Goal: Check status: Check status

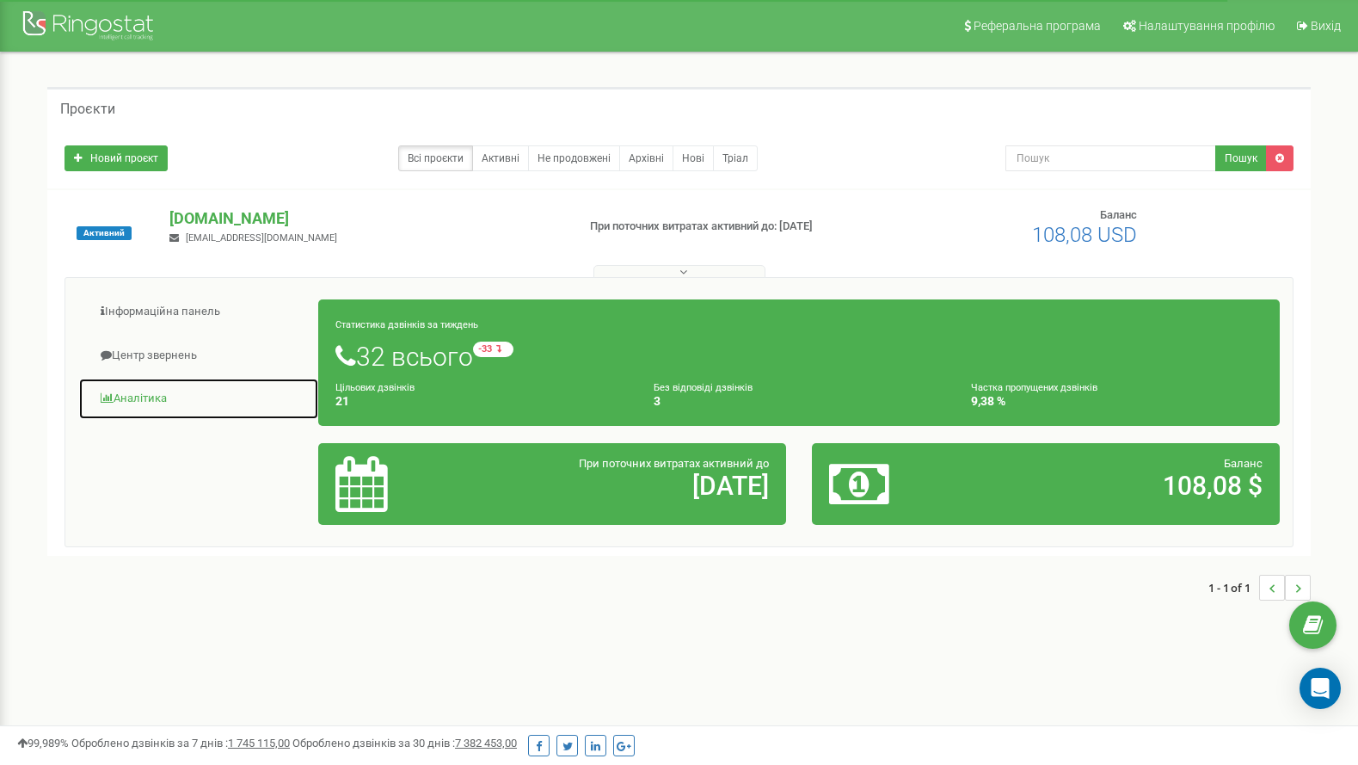
click at [150, 400] on link "Аналiтика" at bounding box center [198, 399] width 241 height 42
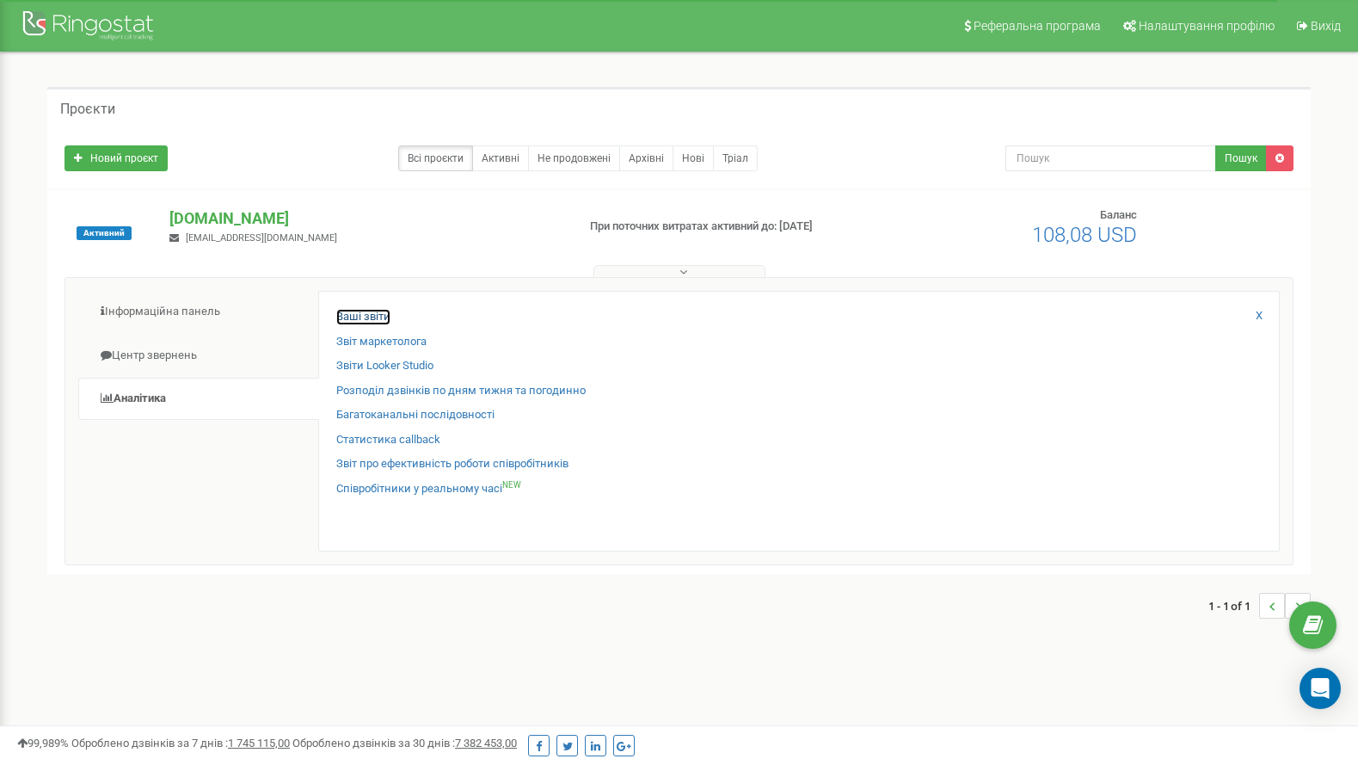
click at [354, 318] on link "Ваші звіти" at bounding box center [363, 317] width 54 height 16
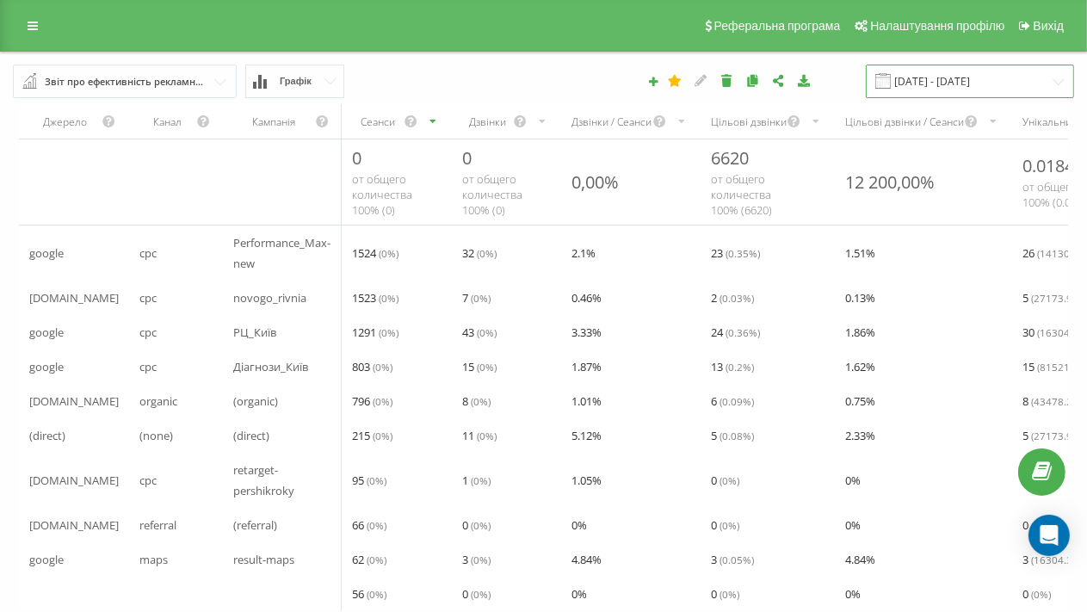
click at [962, 77] on input "22.08.2025 - 22.09.2025" at bounding box center [969, 82] width 208 height 34
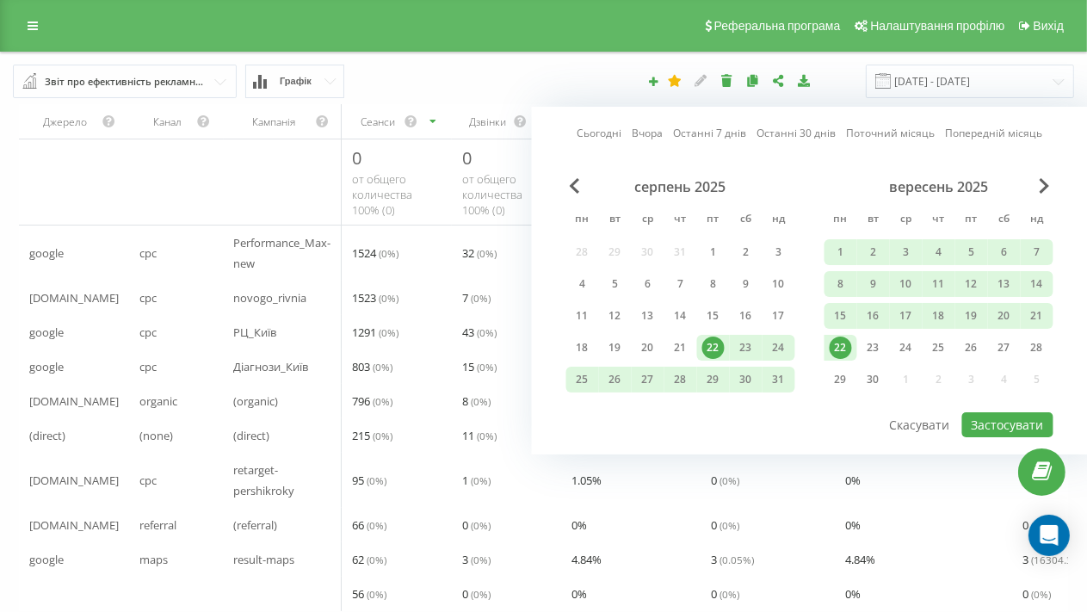
click at [595, 132] on link "Сьогодні" at bounding box center [598, 133] width 45 height 16
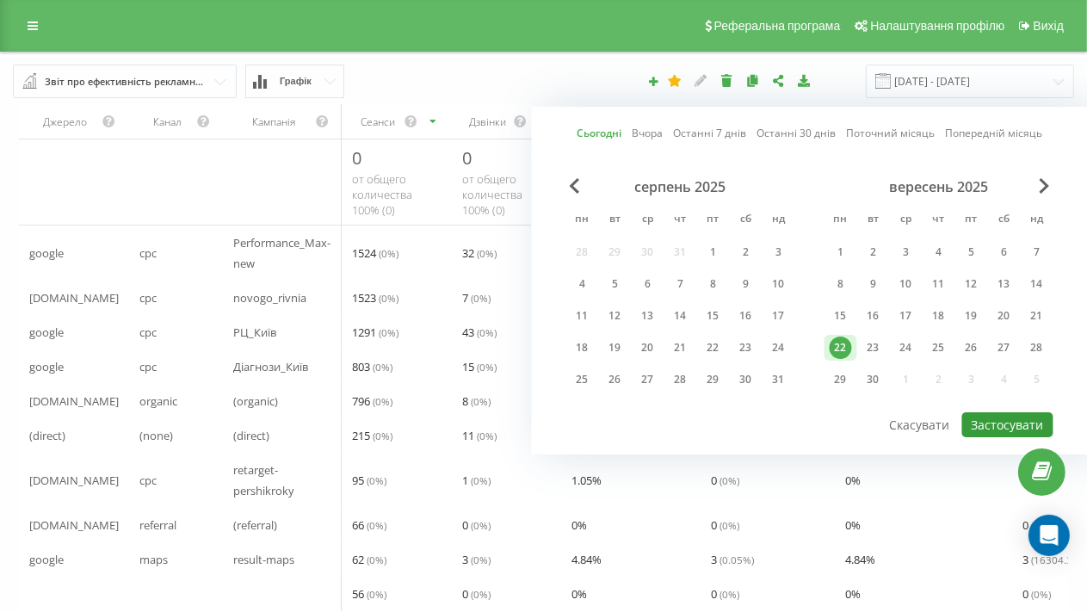
click at [1010, 418] on button "Застосувати" at bounding box center [1007, 424] width 91 height 25
type input "22.09.2025 - 22.09.2025"
